Goal: Task Accomplishment & Management: Manage account settings

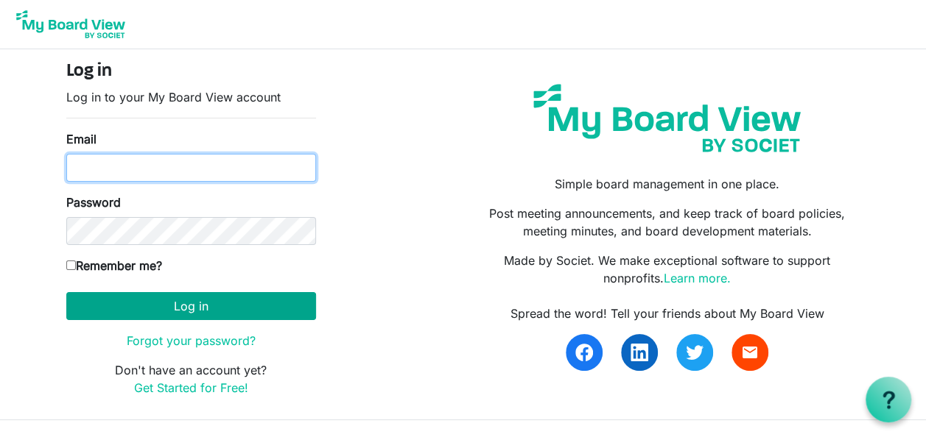
type input "[EMAIL_ADDRESS][DOMAIN_NAME]"
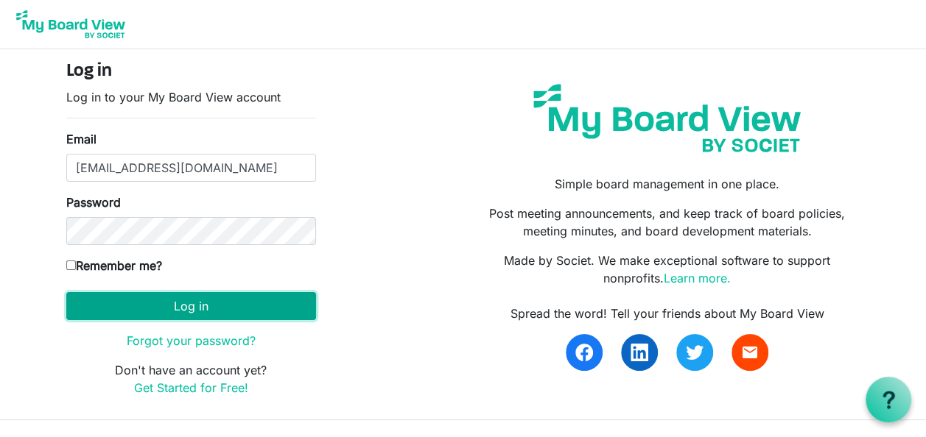
click at [172, 309] on button "Log in" at bounding box center [191, 306] width 250 height 28
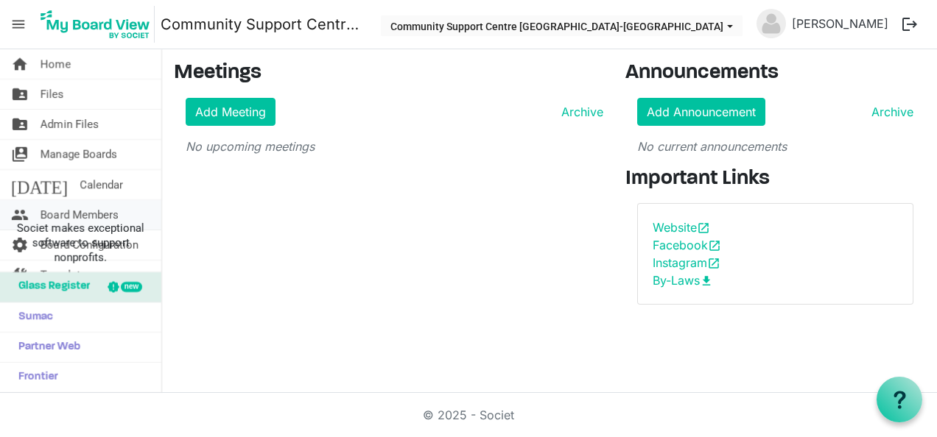
click at [88, 203] on span "Board Members" at bounding box center [79, 214] width 78 height 29
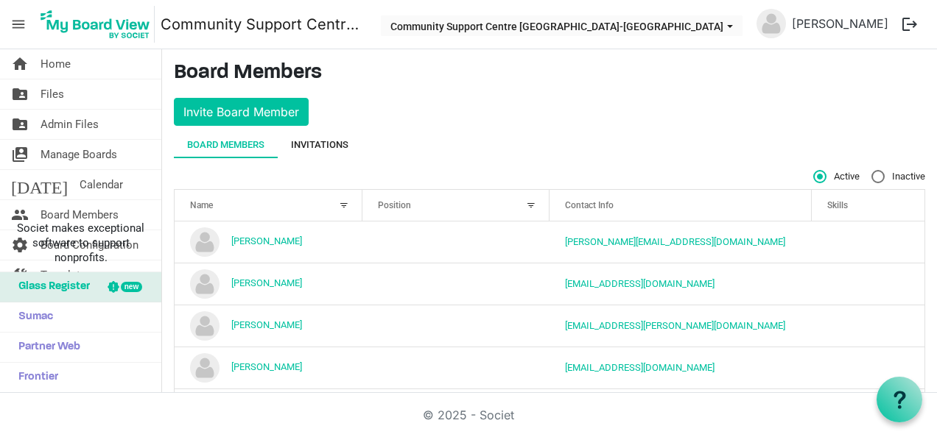
click at [311, 132] on div "Invitations" at bounding box center [319, 145] width 57 height 27
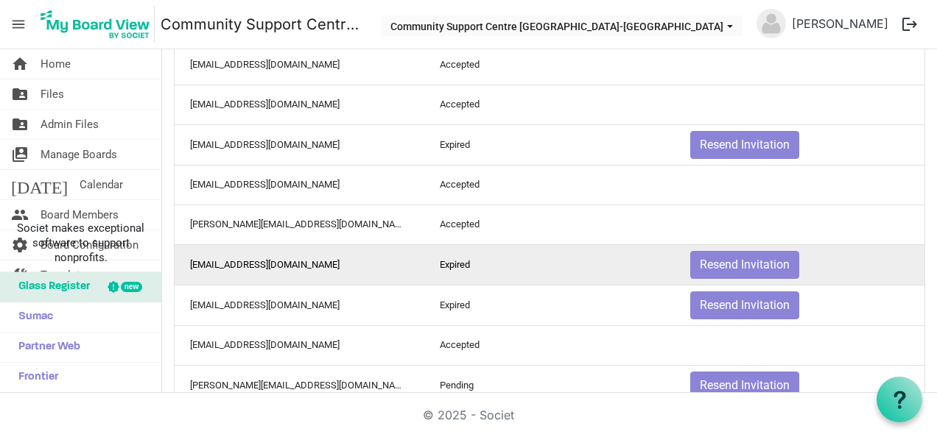
scroll to position [587, 0]
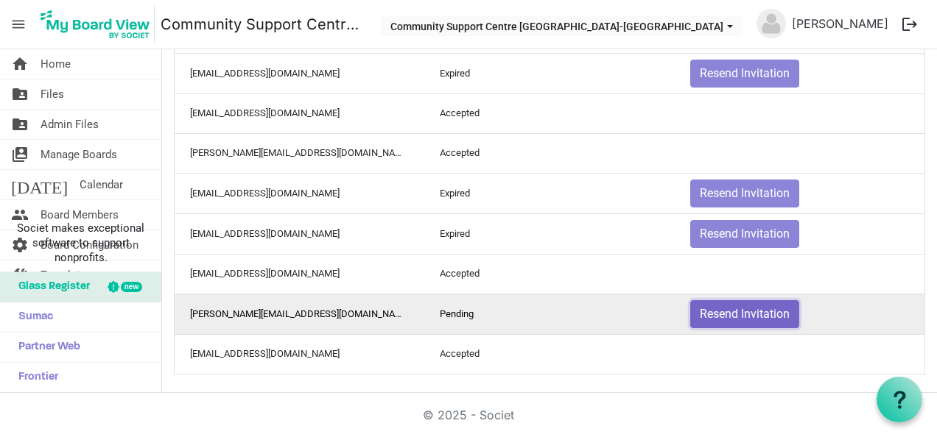
click at [704, 306] on button "Resend Invitation" at bounding box center [744, 314] width 109 height 28
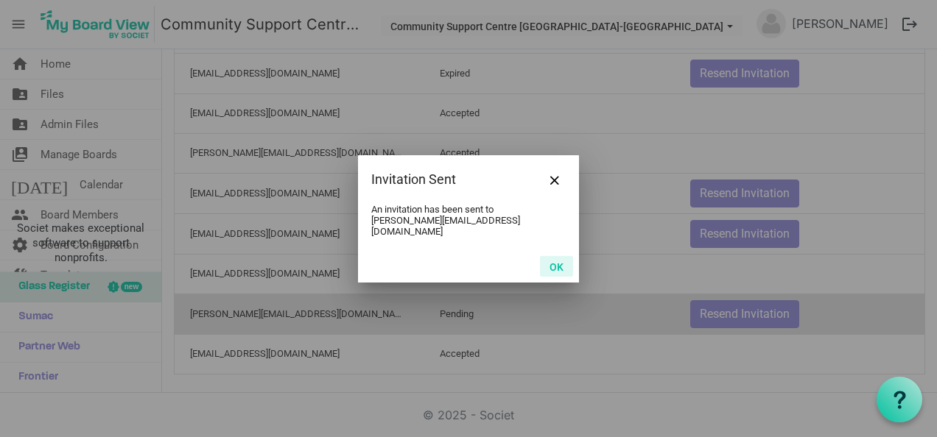
click at [555, 260] on button "OK" at bounding box center [556, 266] width 33 height 21
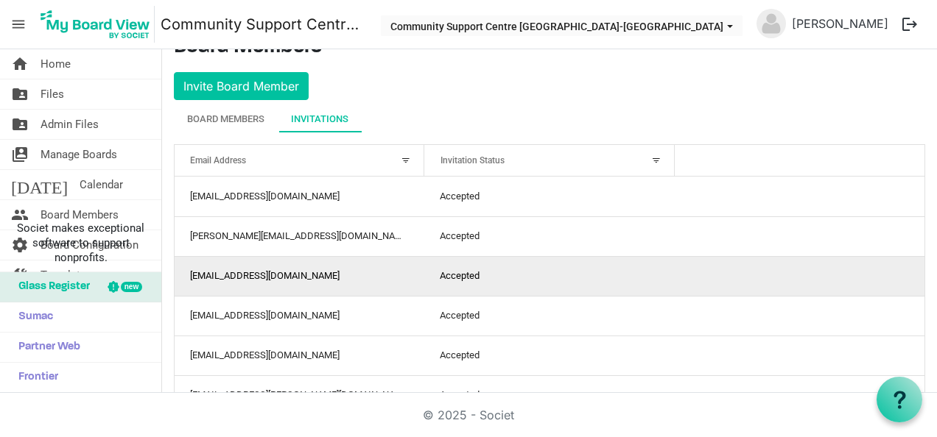
scroll to position [0, 0]
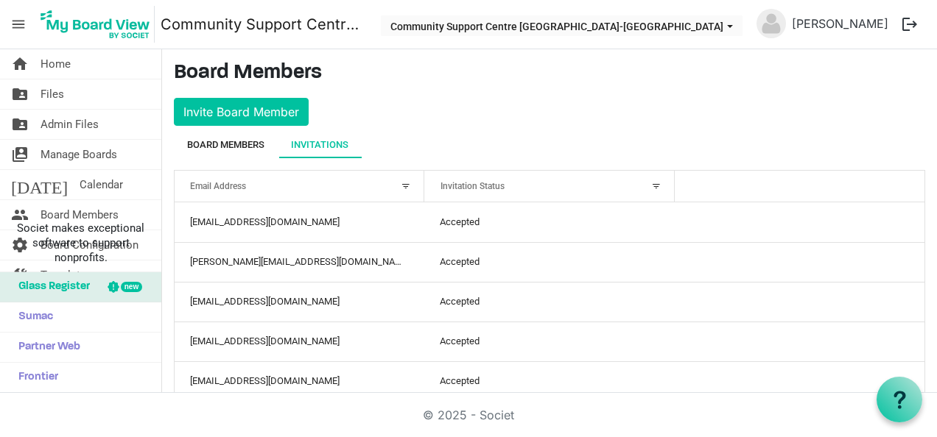
click at [256, 147] on div "Board Members" at bounding box center [225, 145] width 77 height 15
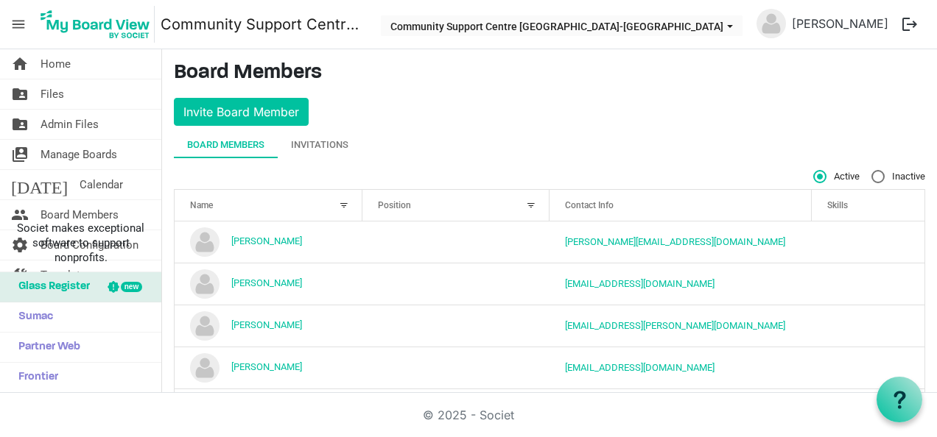
click at [416, 105] on main "Board Members Invite Board Member Board Members Invitations Active Inactive Nam…" at bounding box center [549, 315] width 775 height 532
click at [66, 286] on span "Glass Register" at bounding box center [50, 286] width 79 height 29
